Goal: Communication & Community: Share content

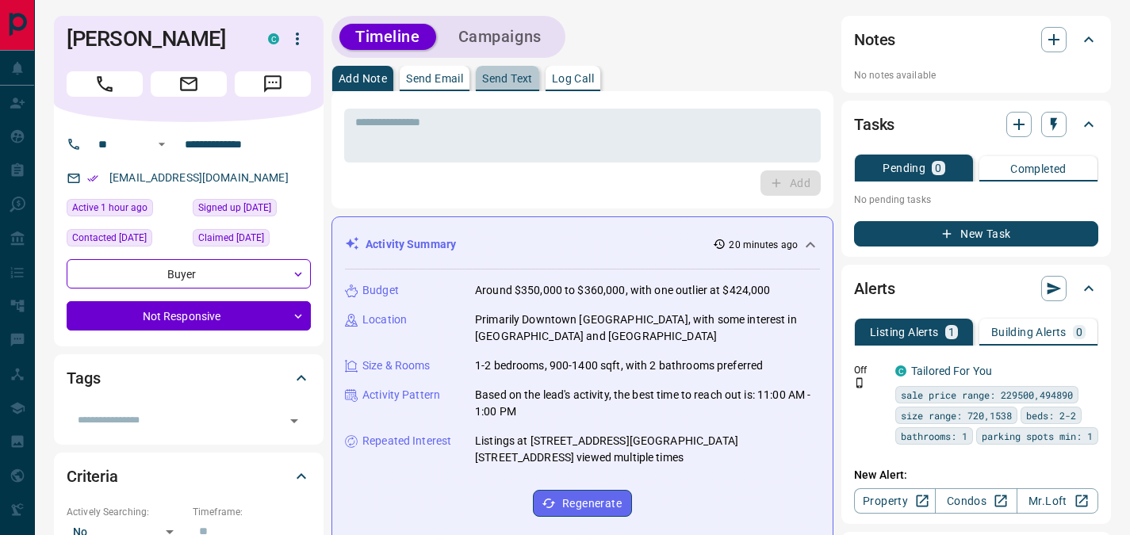
click at [527, 82] on p "Send Text" at bounding box center [507, 78] width 51 height 11
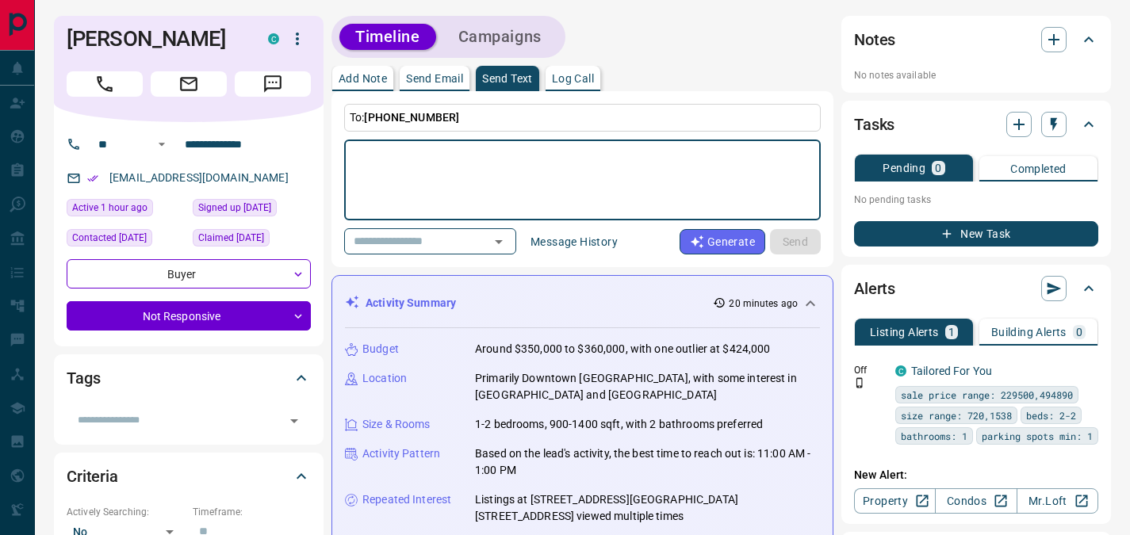
click at [468, 74] on button "Send Email" at bounding box center [435, 78] width 70 height 25
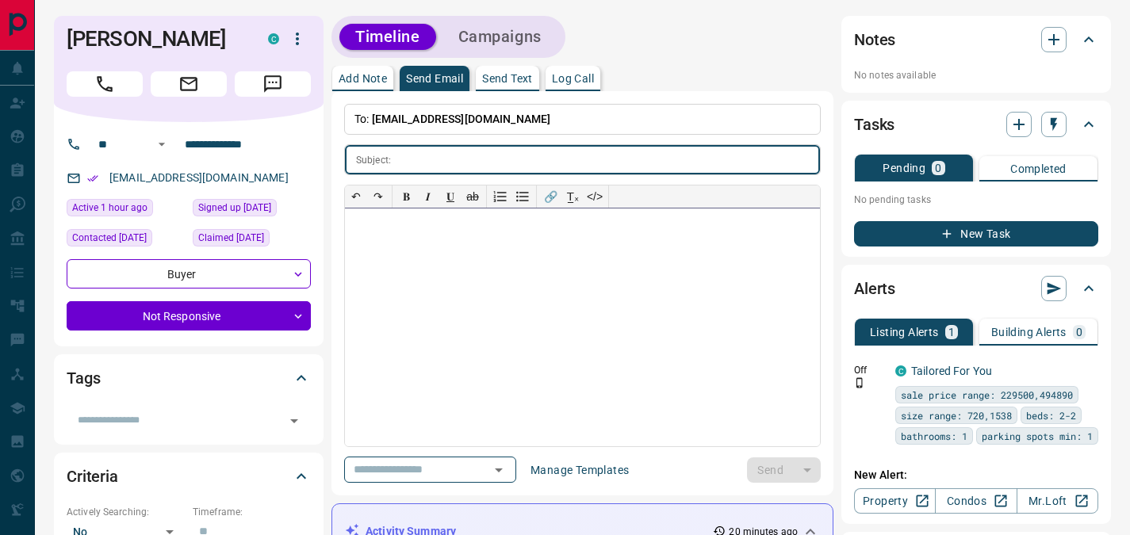
click at [411, 270] on div at bounding box center [582, 327] width 475 height 238
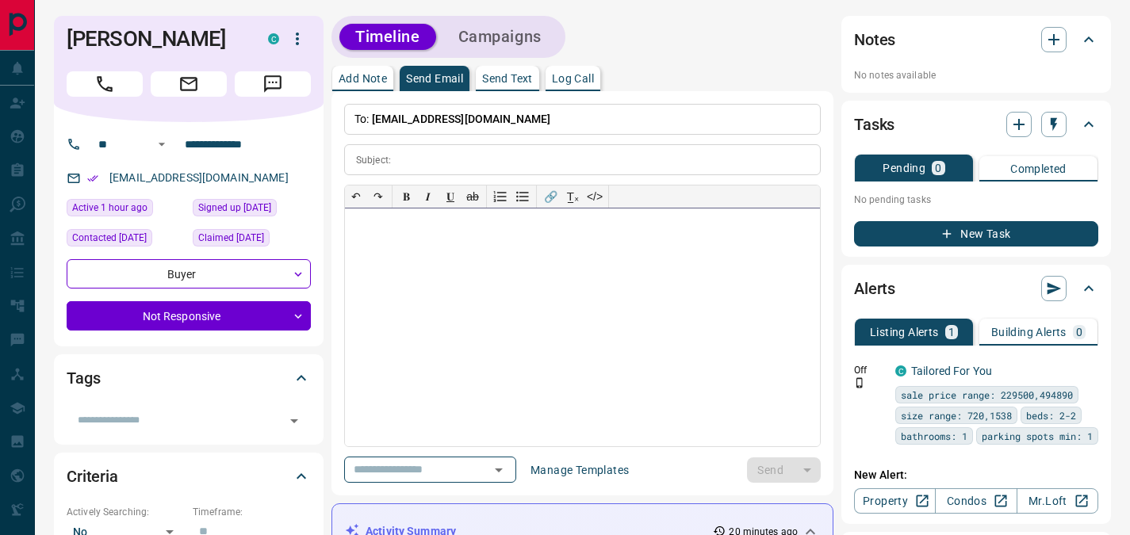
paste div
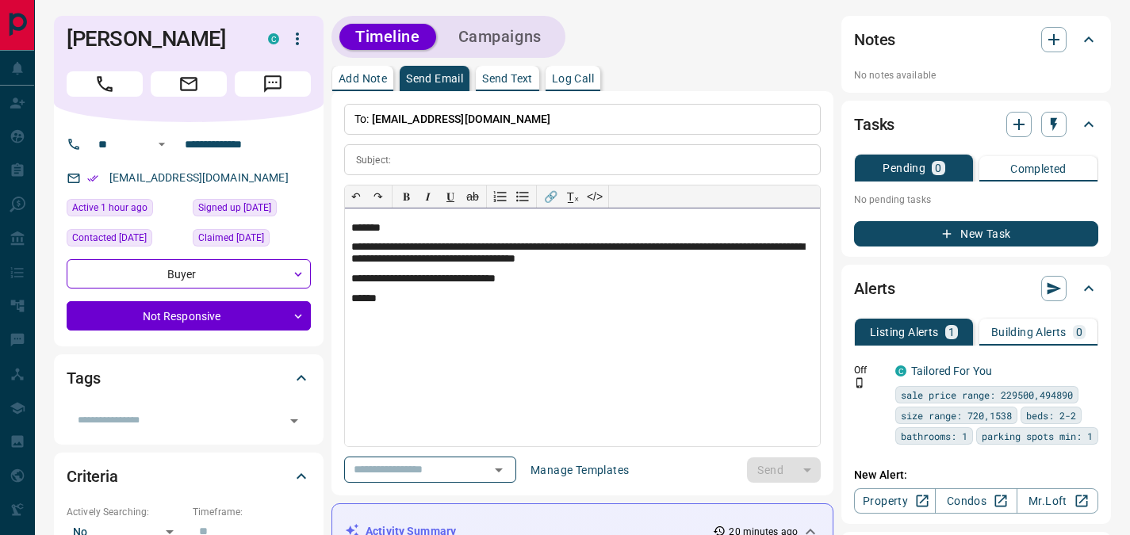
click at [380, 227] on p "*******" at bounding box center [582, 228] width 462 height 13
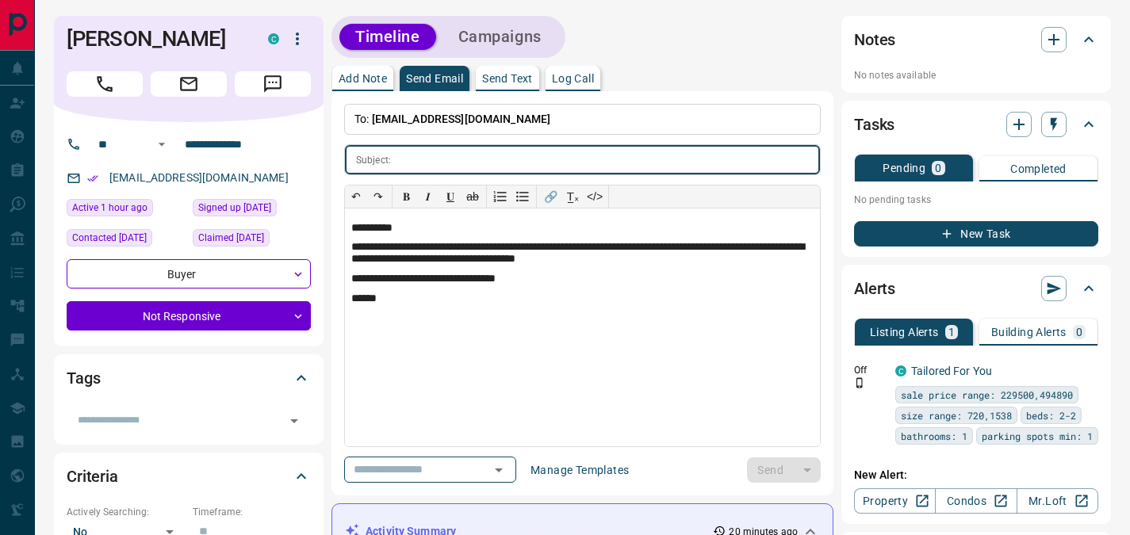
click at [457, 162] on input "text" at bounding box center [608, 159] width 422 height 29
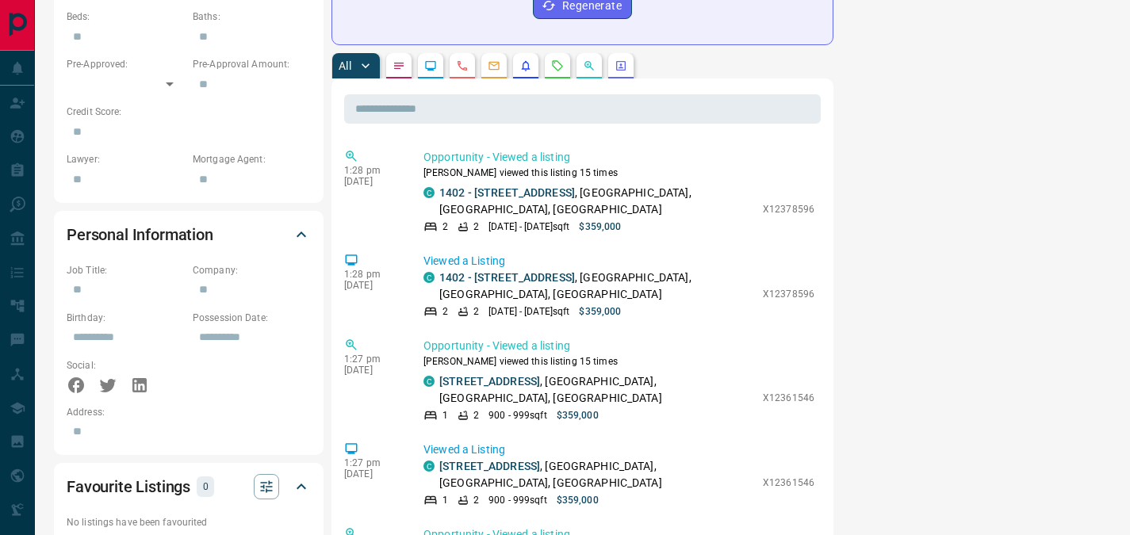
scroll to position [813, 0]
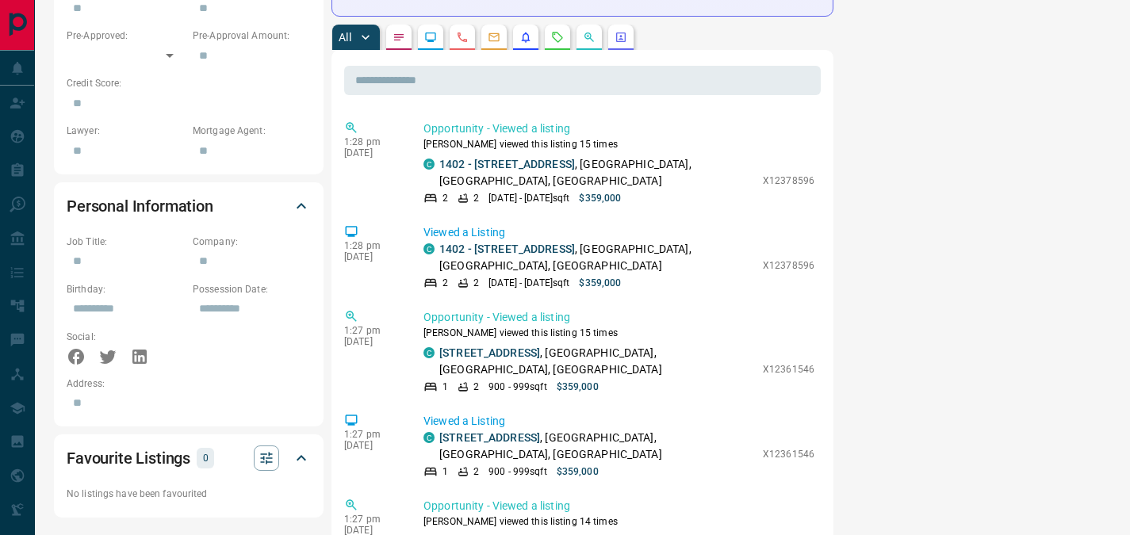
type input "**********"
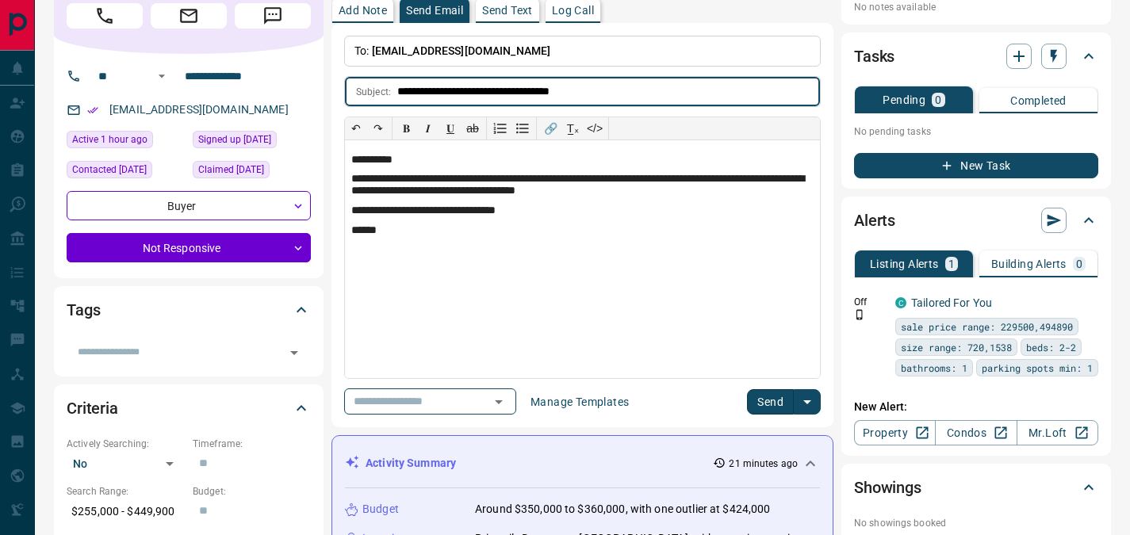
scroll to position [0, 0]
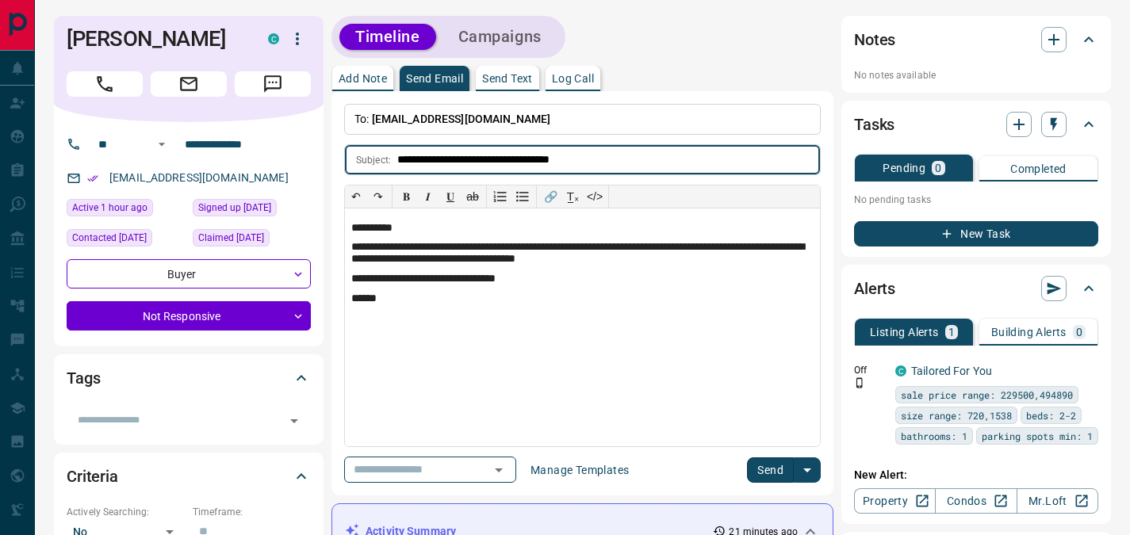
click at [767, 460] on button "Send" at bounding box center [770, 469] width 47 height 25
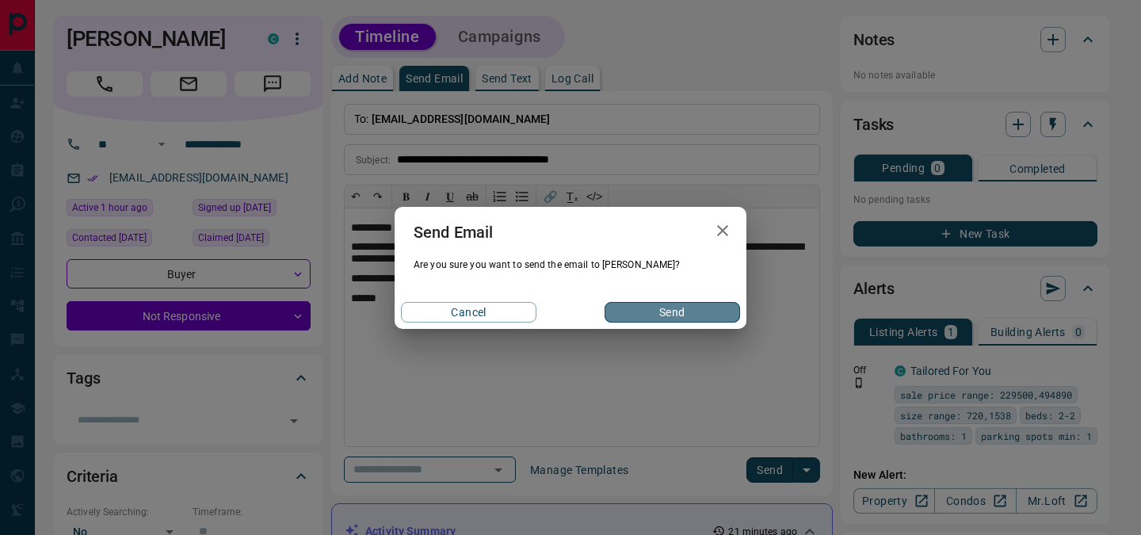
click at [689, 312] on button "Send" at bounding box center [673, 312] width 136 height 21
